Goal: Entertainment & Leisure: Browse casually

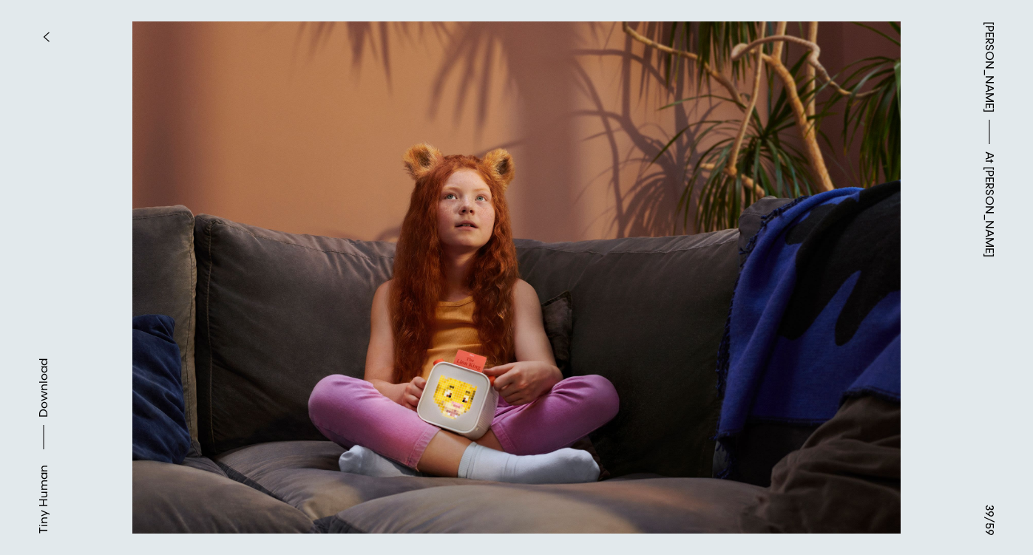
scroll to position [8741, 0]
click at [273, 242] on button at bounding box center [258, 139] width 517 height 278
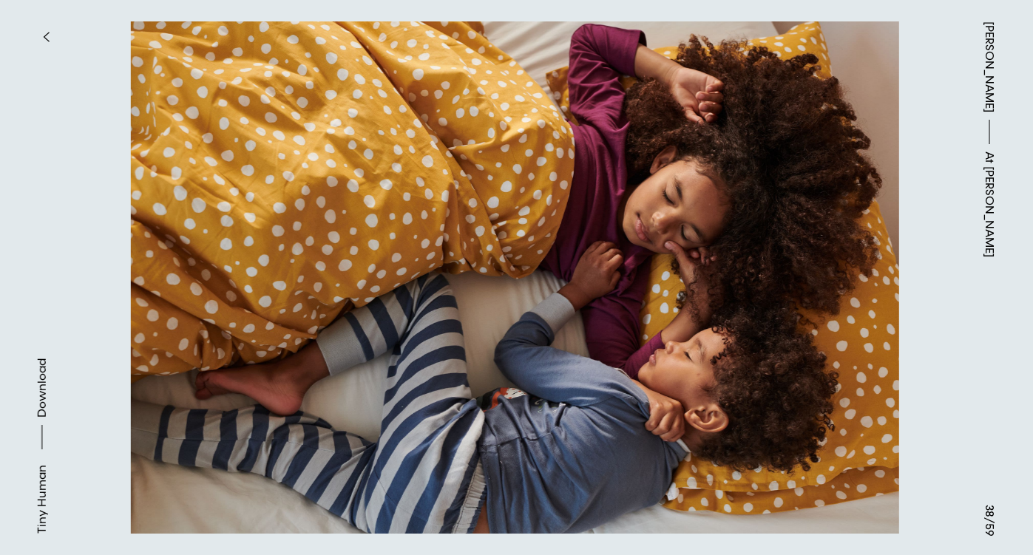
click at [818, 210] on button at bounding box center [775, 139] width 517 height 278
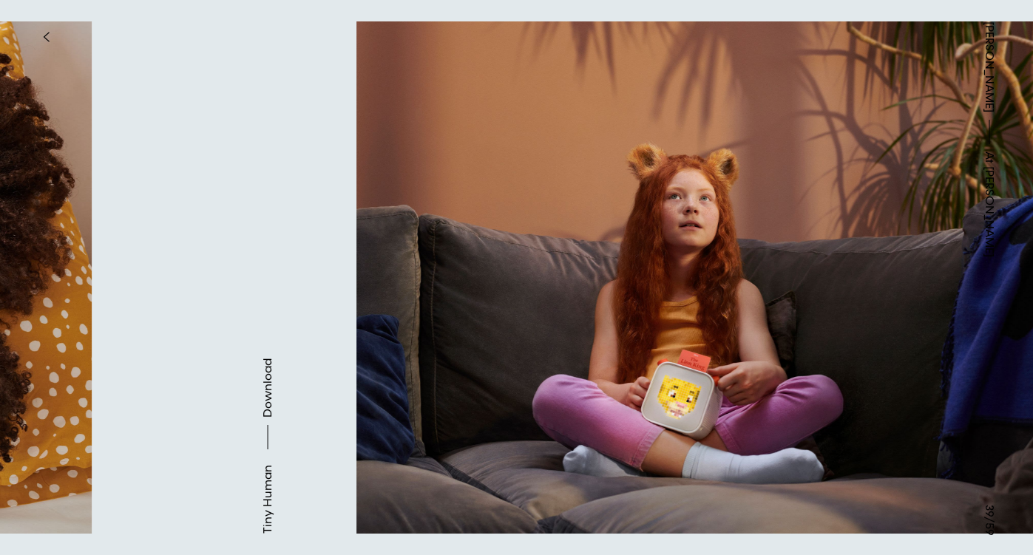
click at [818, 210] on button at bounding box center [775, 139] width 517 height 278
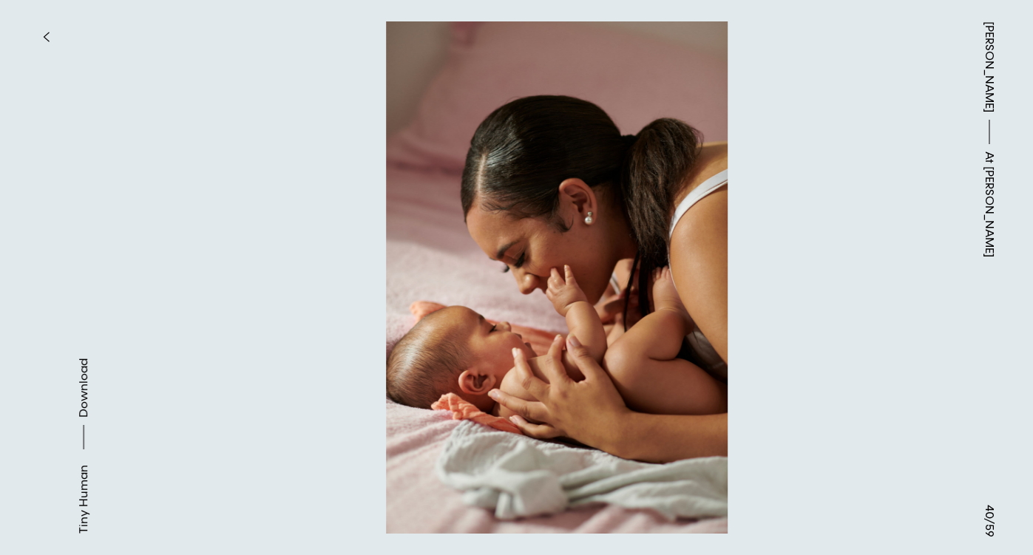
click at [818, 210] on button at bounding box center [775, 139] width 517 height 278
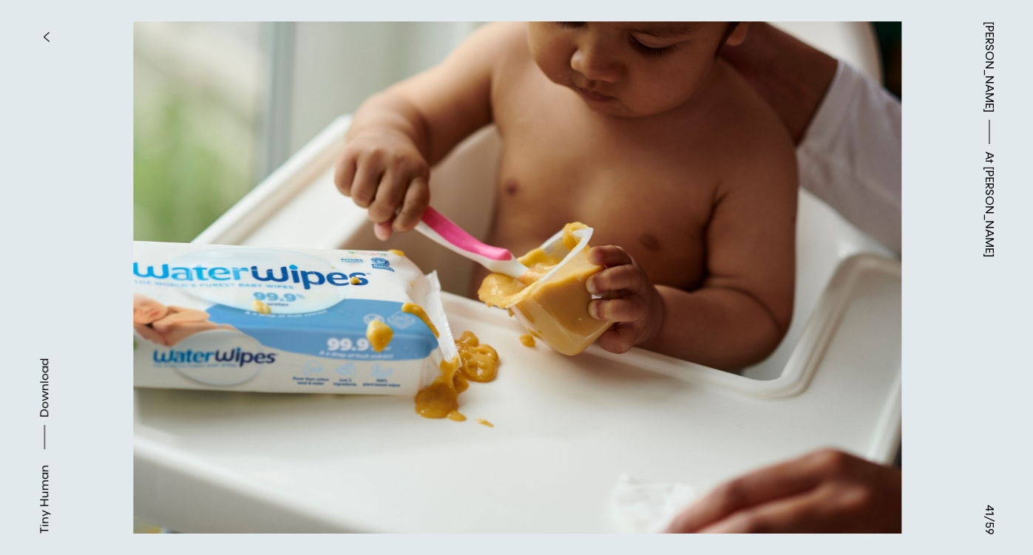
click at [818, 209] on button at bounding box center [775, 139] width 517 height 278
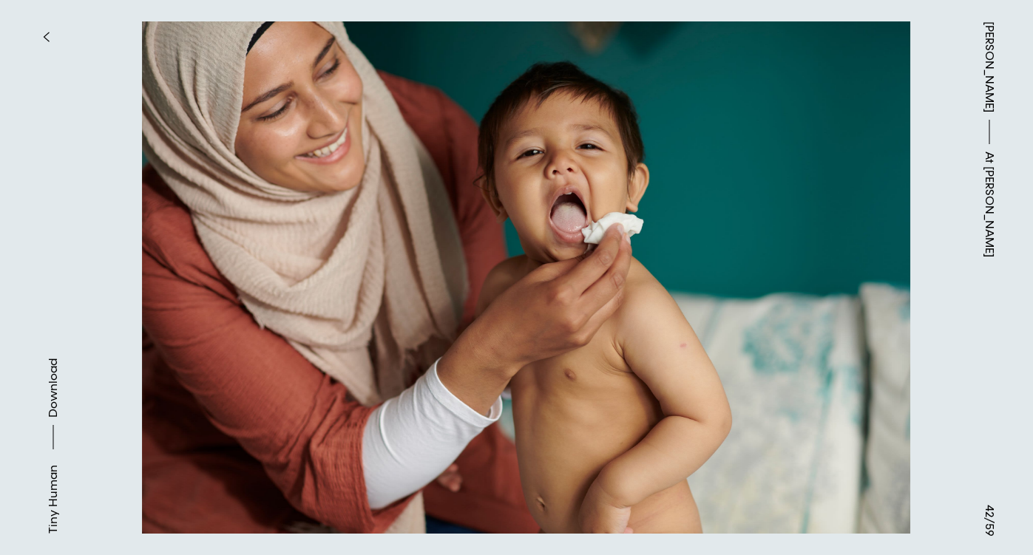
click at [818, 209] on button at bounding box center [775, 139] width 517 height 278
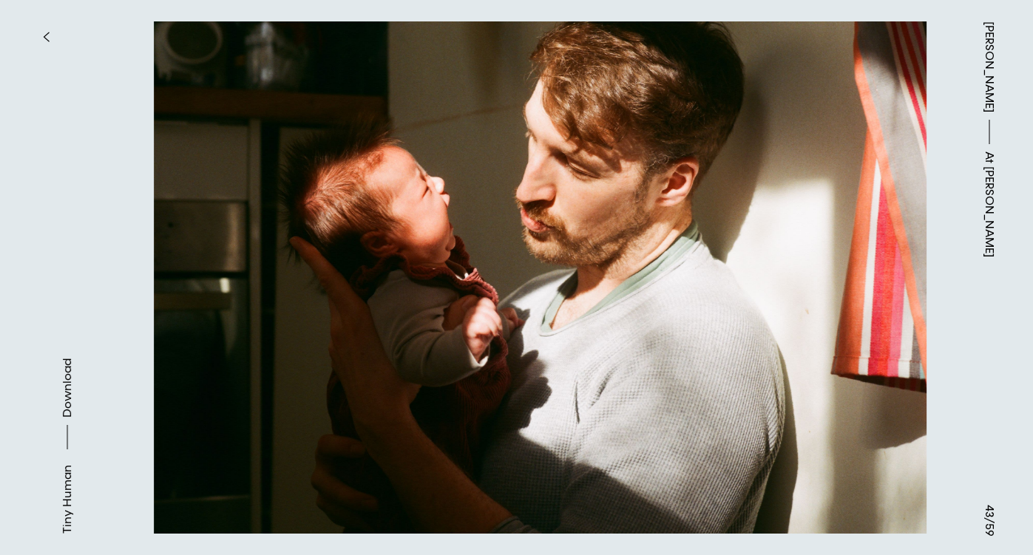
click at [818, 209] on button at bounding box center [775, 139] width 517 height 278
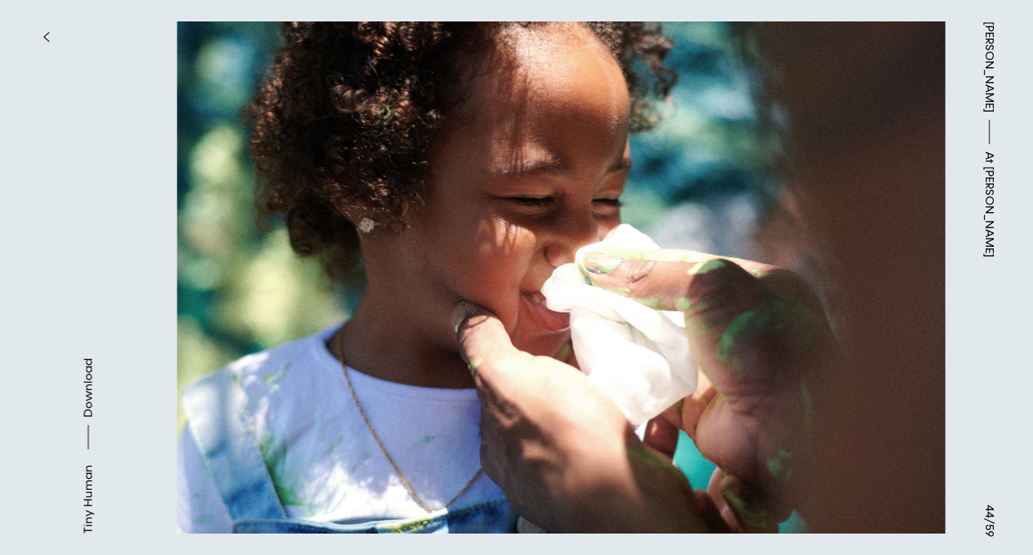
click at [818, 209] on button at bounding box center [775, 139] width 517 height 278
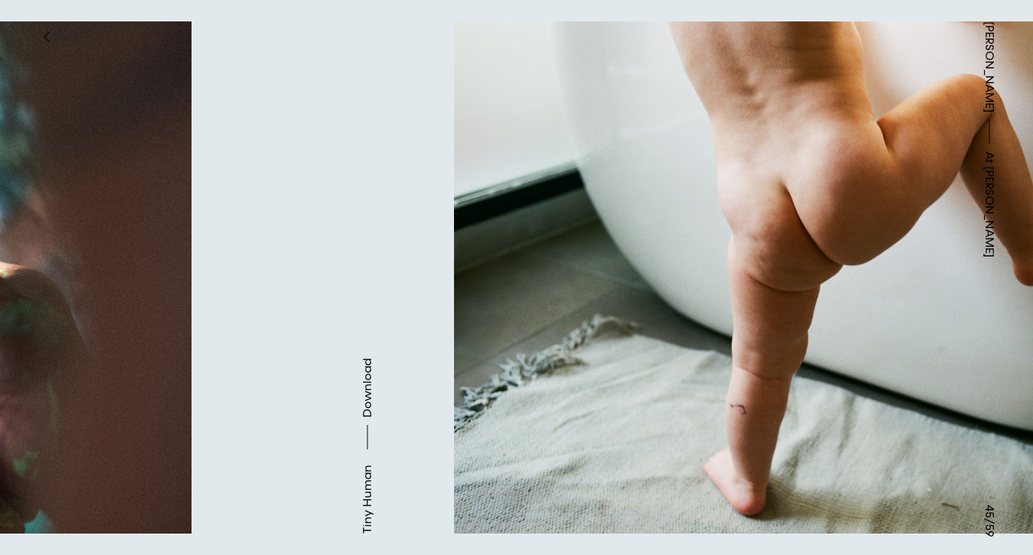
click at [818, 209] on button at bounding box center [775, 139] width 517 height 278
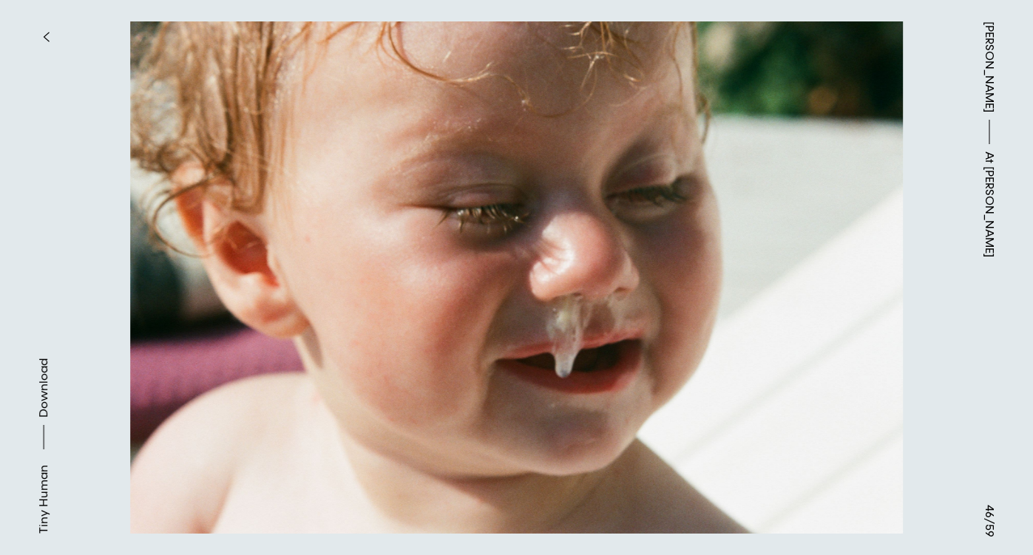
click at [818, 209] on button at bounding box center [775, 139] width 517 height 278
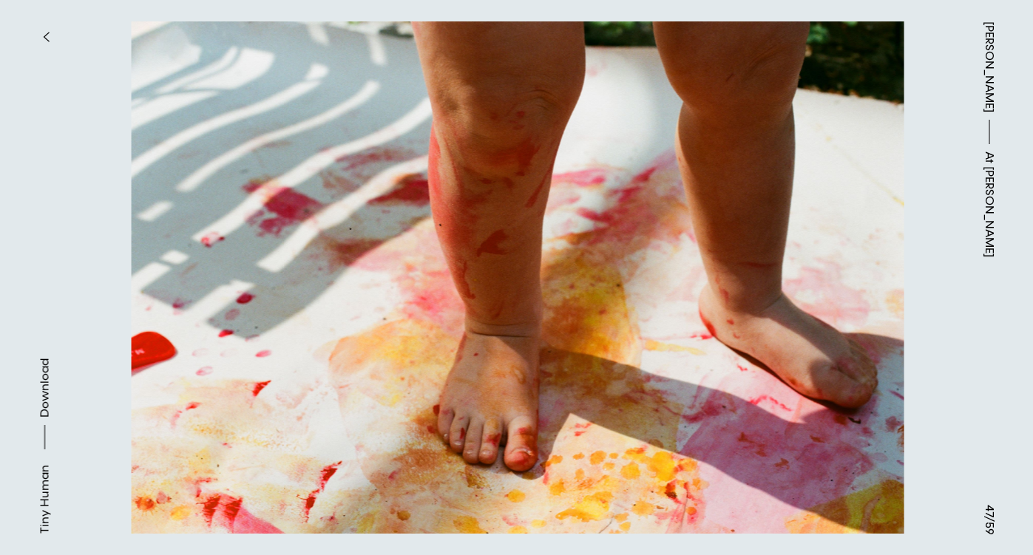
click at [818, 209] on button at bounding box center [775, 139] width 517 height 278
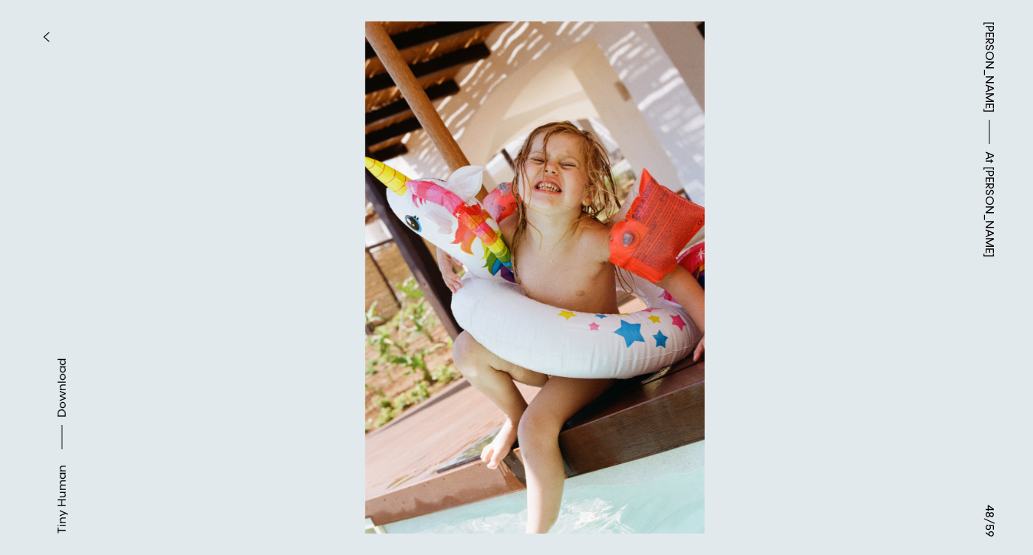
click at [818, 209] on button at bounding box center [775, 139] width 517 height 278
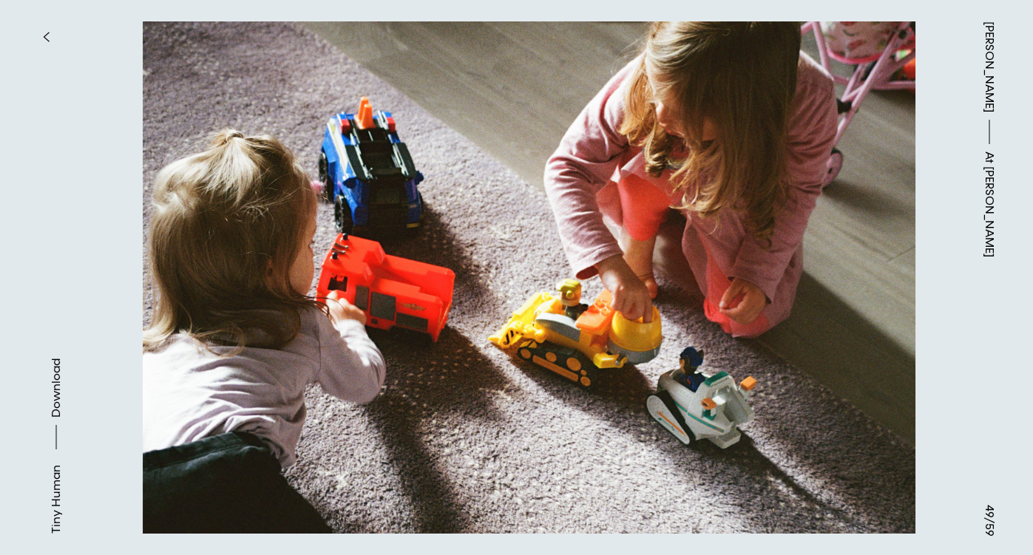
click at [818, 209] on button at bounding box center [775, 139] width 517 height 278
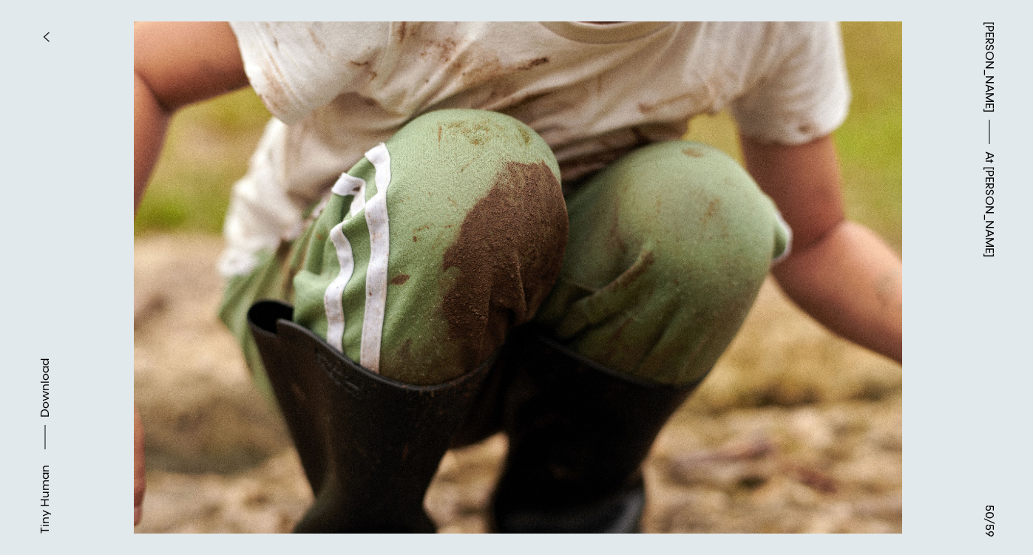
click at [818, 209] on button at bounding box center [775, 139] width 517 height 278
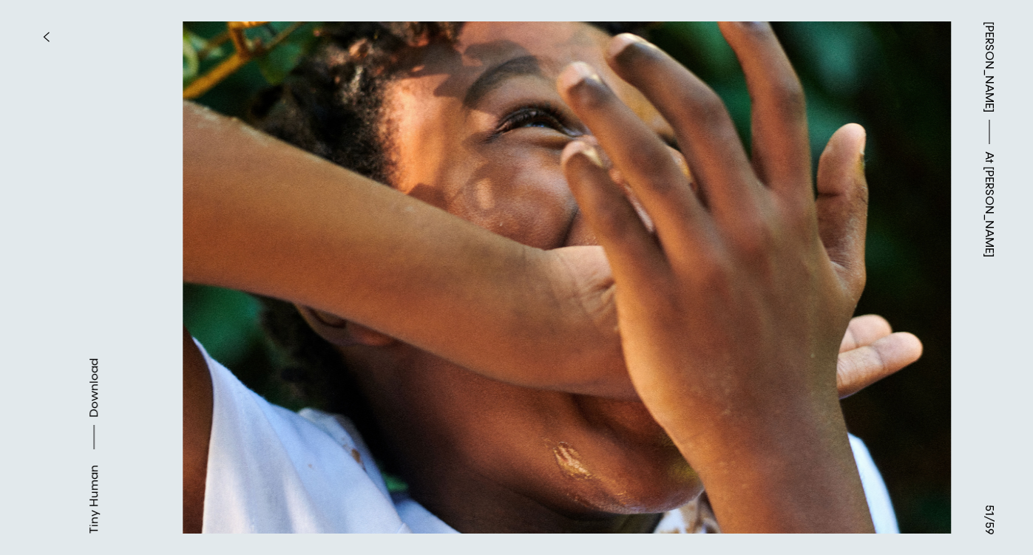
click at [818, 209] on button at bounding box center [775, 139] width 517 height 278
